Goal: Task Accomplishment & Management: Manage account settings

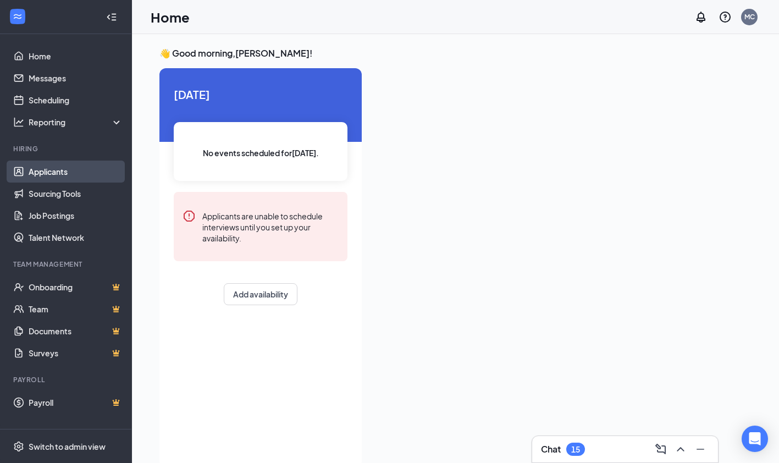
click at [52, 165] on link "Applicants" at bounding box center [76, 172] width 94 height 22
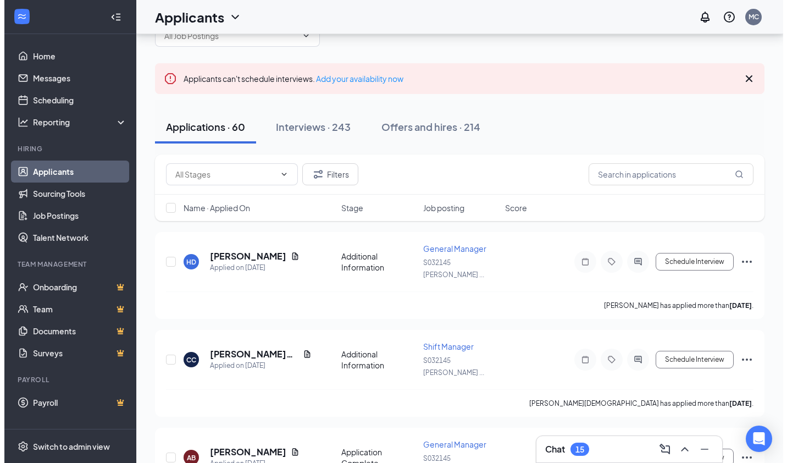
scroll to position [44, 0]
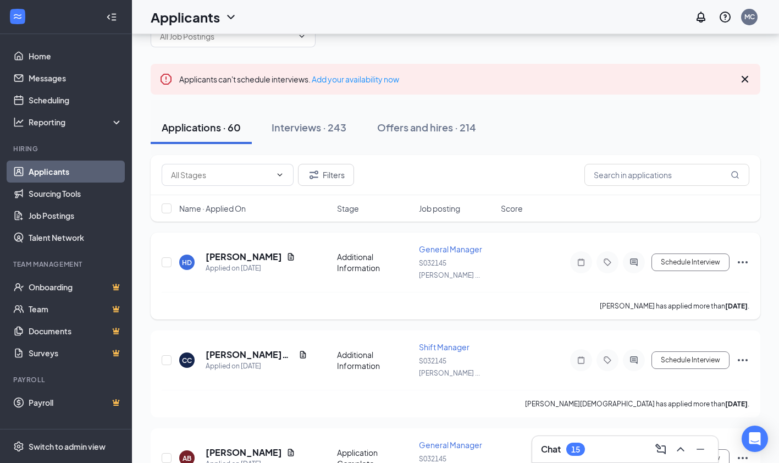
click at [227, 252] on h5 "[PERSON_NAME]" at bounding box center [244, 257] width 76 height 12
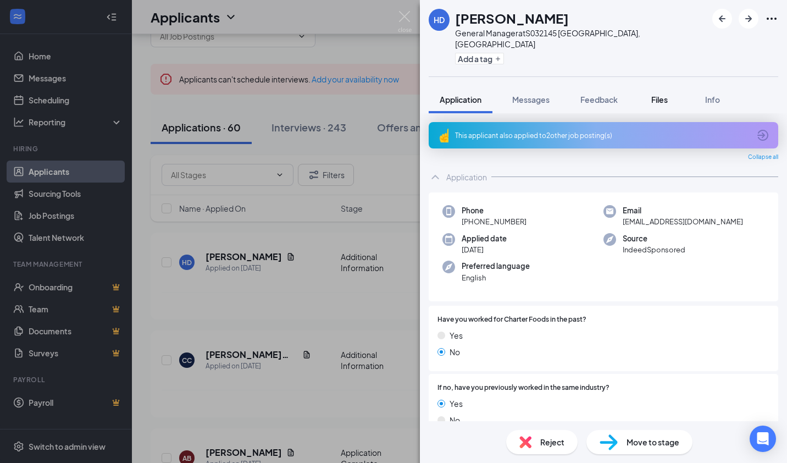
click at [673, 90] on button "Files" at bounding box center [660, 99] width 44 height 27
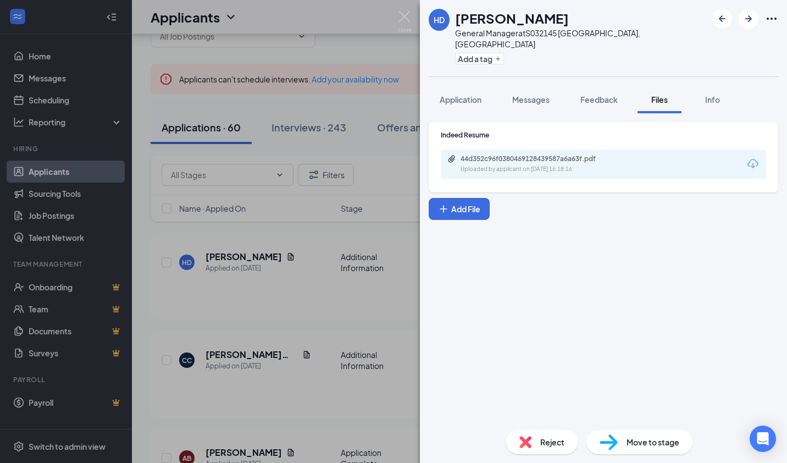
click at [490, 165] on div "Uploaded by applicant on [DATE] 16:18:16" at bounding box center [543, 169] width 165 height 9
click at [406, 18] on img at bounding box center [405, 21] width 14 height 21
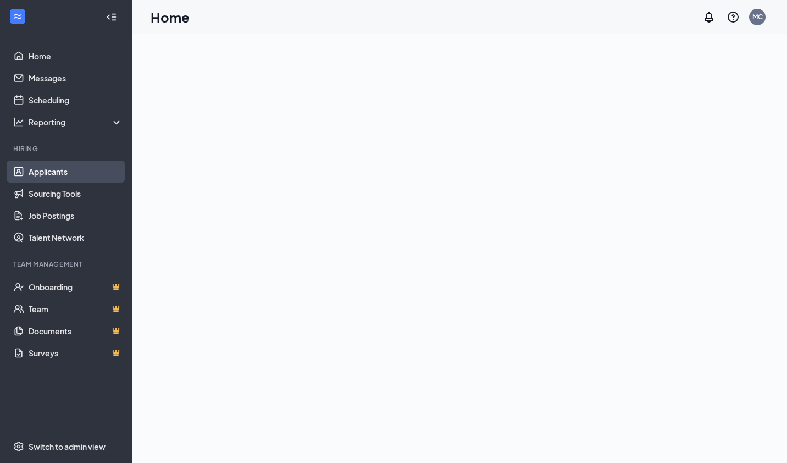
click at [42, 169] on link "Applicants" at bounding box center [76, 172] width 94 height 22
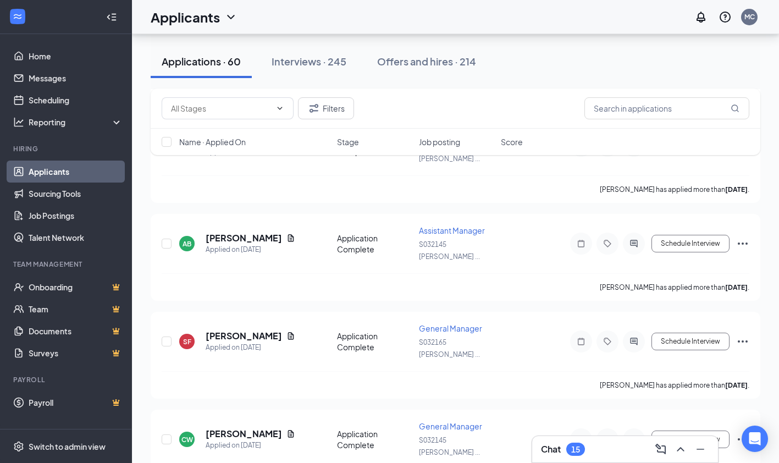
scroll to position [518, 0]
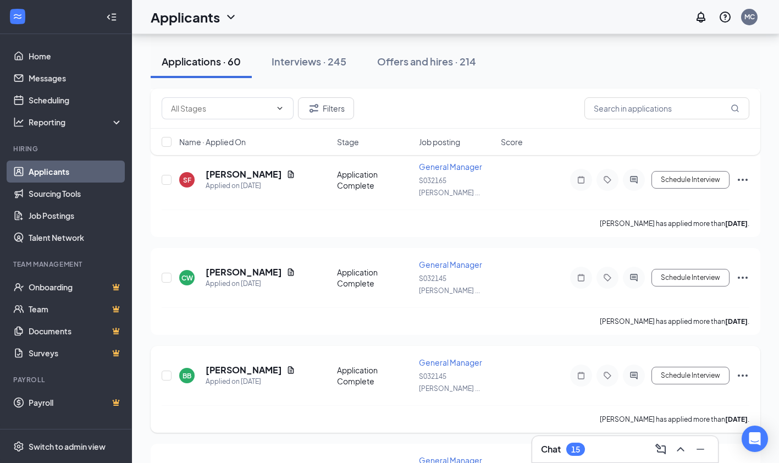
click at [444, 357] on span "General Manager" at bounding box center [450, 362] width 63 height 10
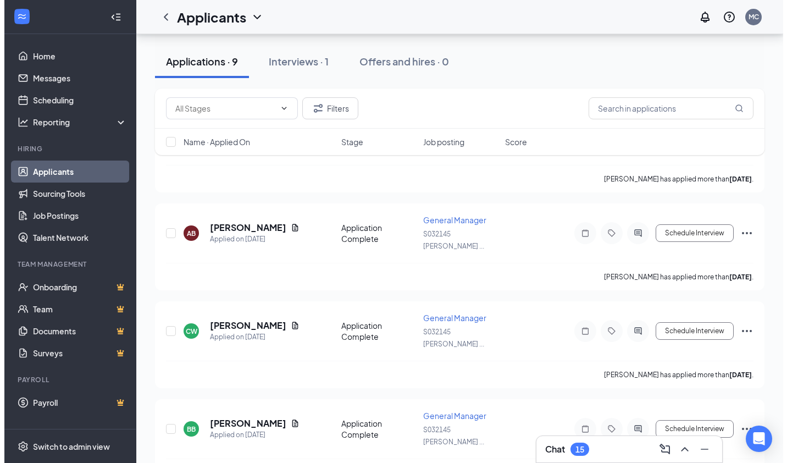
scroll to position [183, 0]
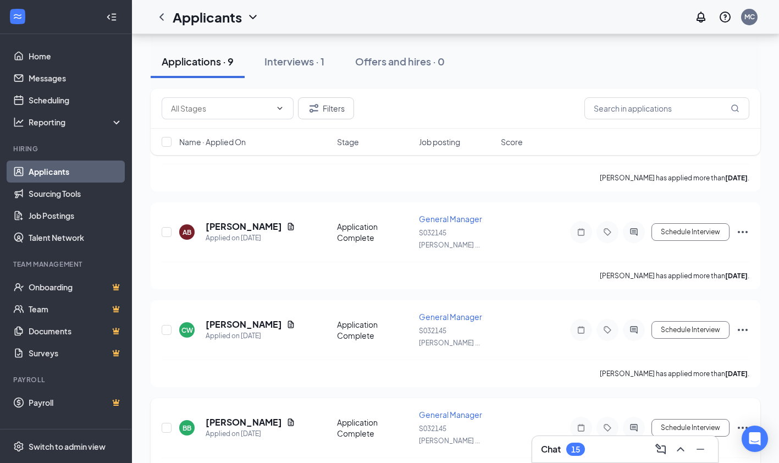
click at [228, 416] on h5 "[PERSON_NAME]" at bounding box center [244, 422] width 76 height 12
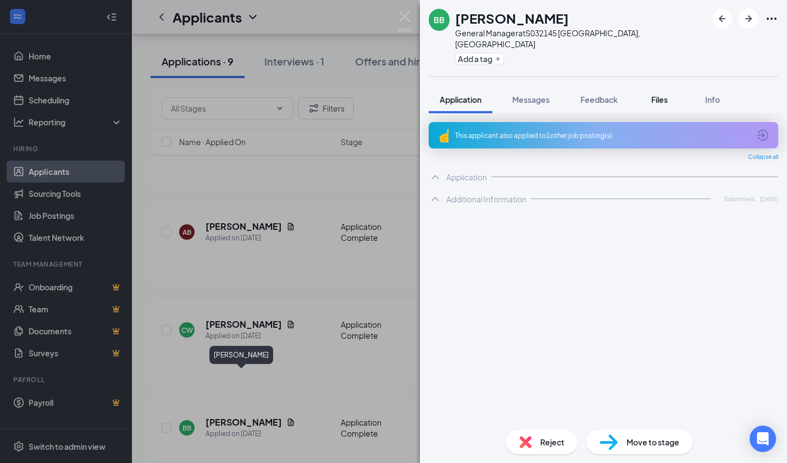
click at [664, 95] on span "Files" at bounding box center [659, 100] width 16 height 10
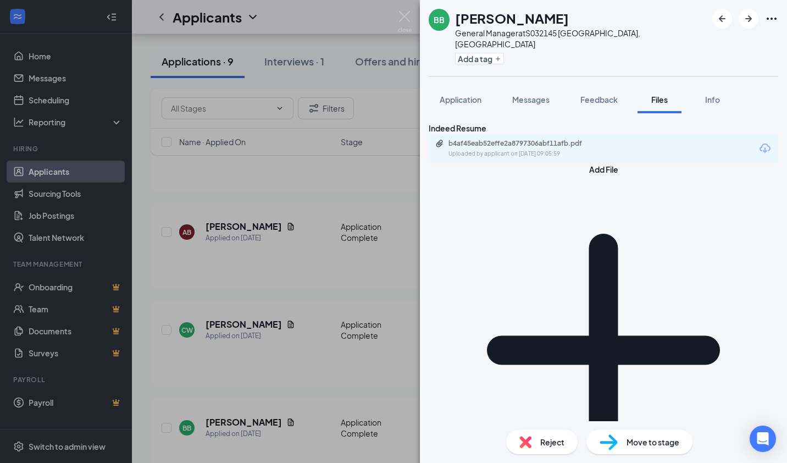
click at [482, 158] on div "Uploaded by applicant on Sep 12, 2025 at 09:05:59" at bounding box center [531, 154] width 165 height 9
